Goal: Find specific page/section: Find specific page/section

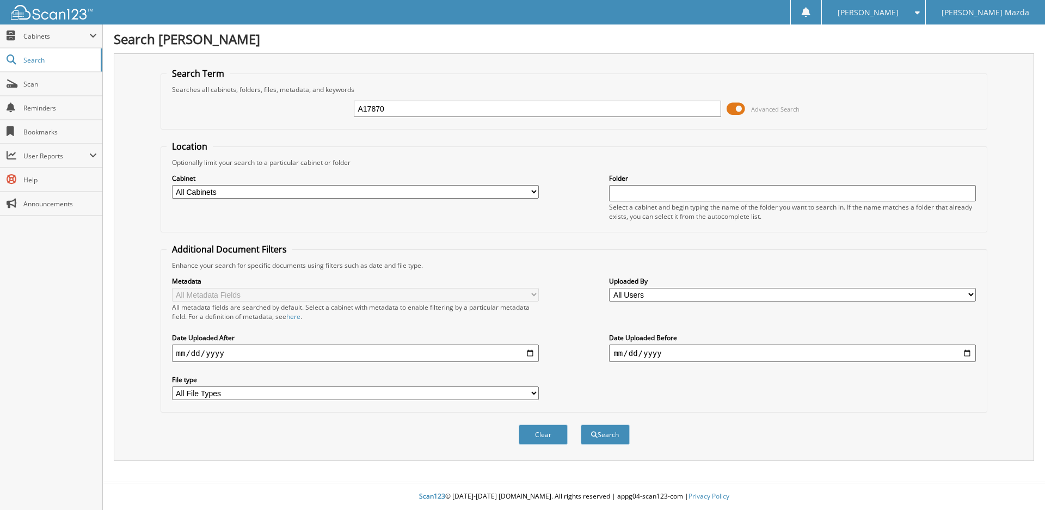
type input "A17870"
click at [581, 424] on button "Search" at bounding box center [605, 434] width 49 height 20
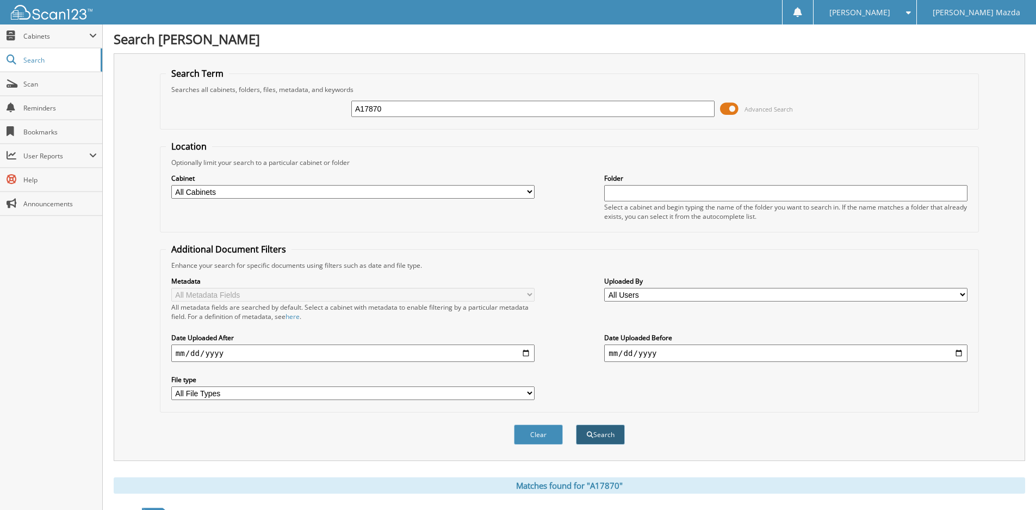
click at [604, 441] on button "Search" at bounding box center [600, 434] width 49 height 20
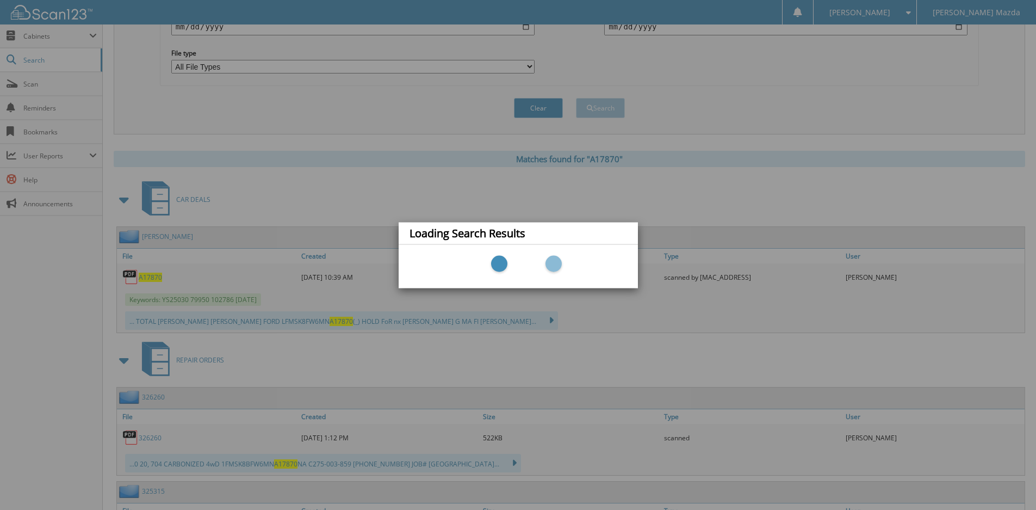
scroll to position [399, 0]
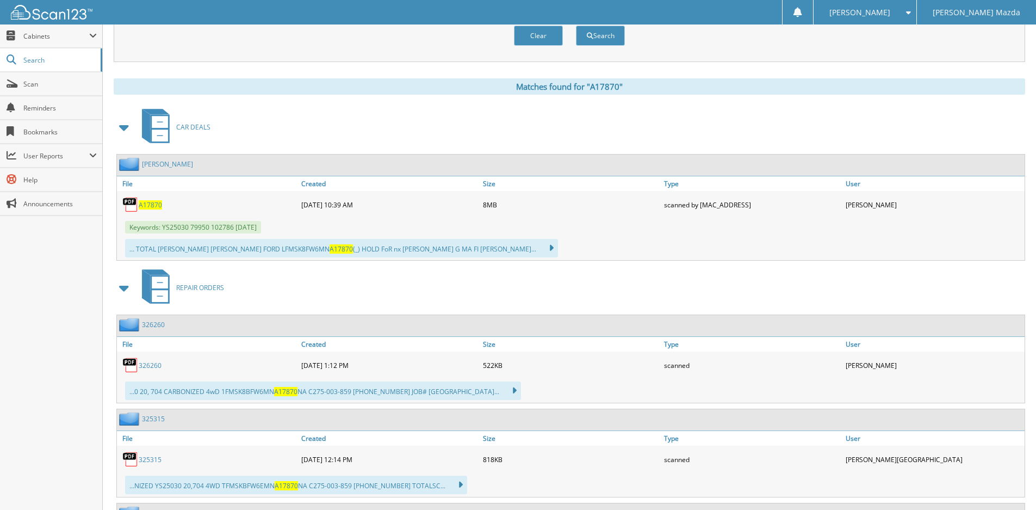
scroll to position [435, 0]
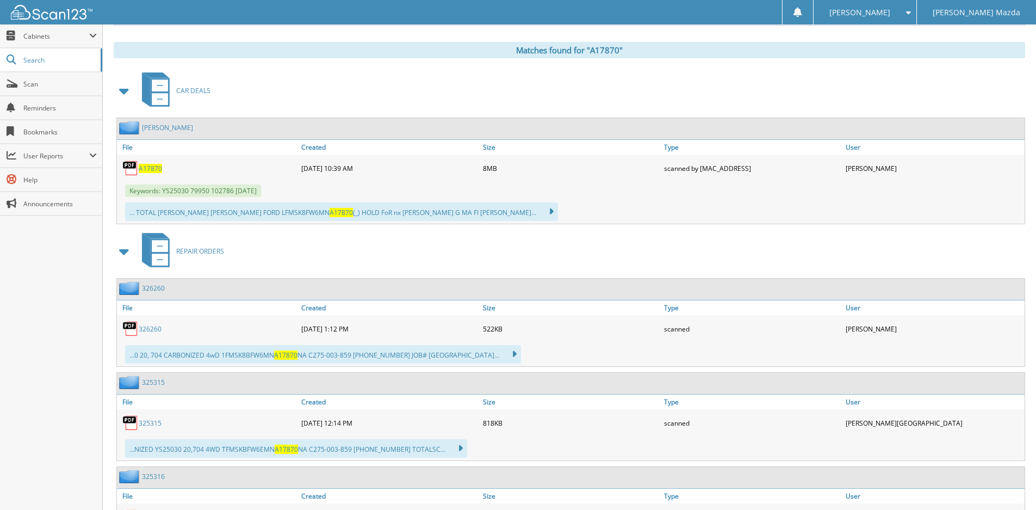
click at [153, 172] on span "A17870" at bounding box center [150, 168] width 23 height 9
